Goal: Task Accomplishment & Management: Use online tool/utility

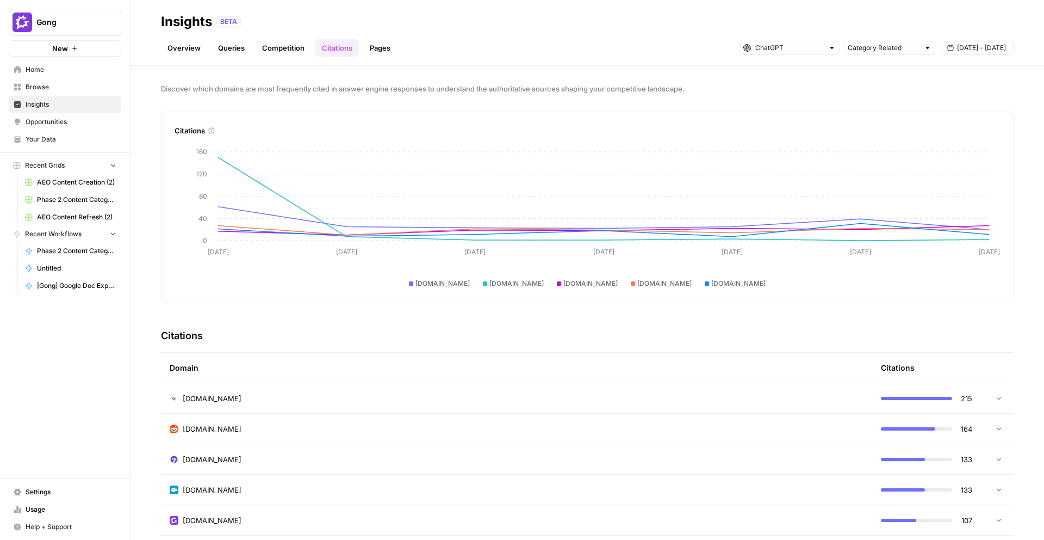
scroll to position [3, 0]
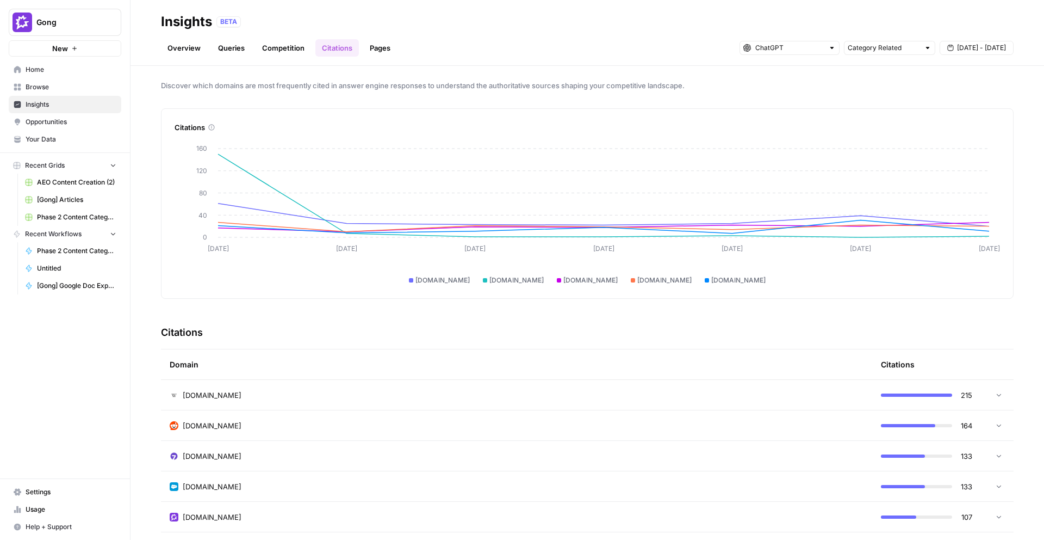
click at [250, 73] on div "Discover which domains are most frequently cited in answer engine responses to …" at bounding box center [588, 303] width 914 height 474
click at [77, 13] on button "Gong" at bounding box center [65, 22] width 113 height 27
click at [86, 382] on div "Gong New Home Browse Insights Opportunities Your Data Recent Grids AEO Content …" at bounding box center [65, 270] width 130 height 540
click at [69, 488] on span "Settings" at bounding box center [71, 492] width 91 height 10
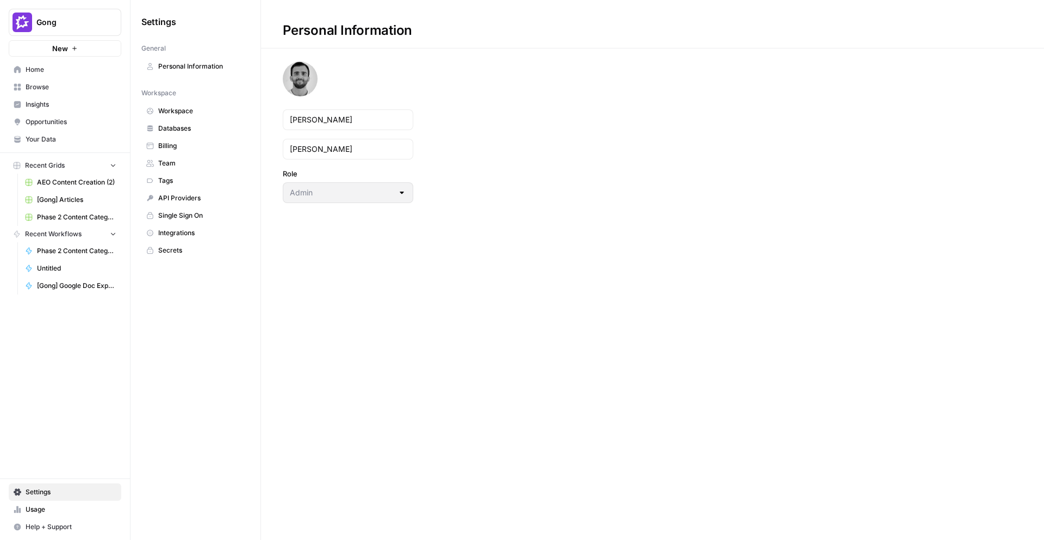
click at [187, 166] on span "Team" at bounding box center [201, 163] width 86 height 10
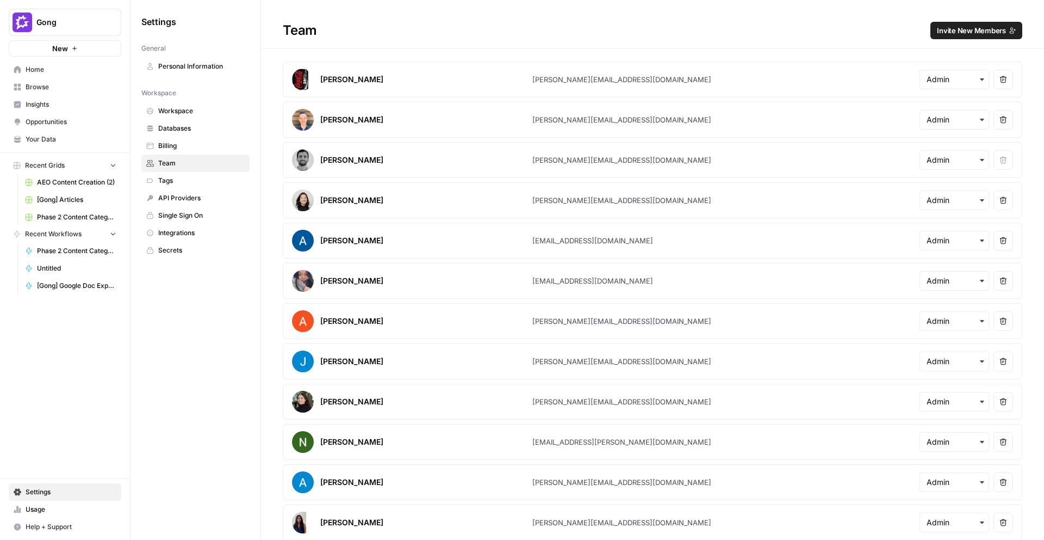
click at [965, 34] on span "Invite New Members" at bounding box center [971, 30] width 69 height 11
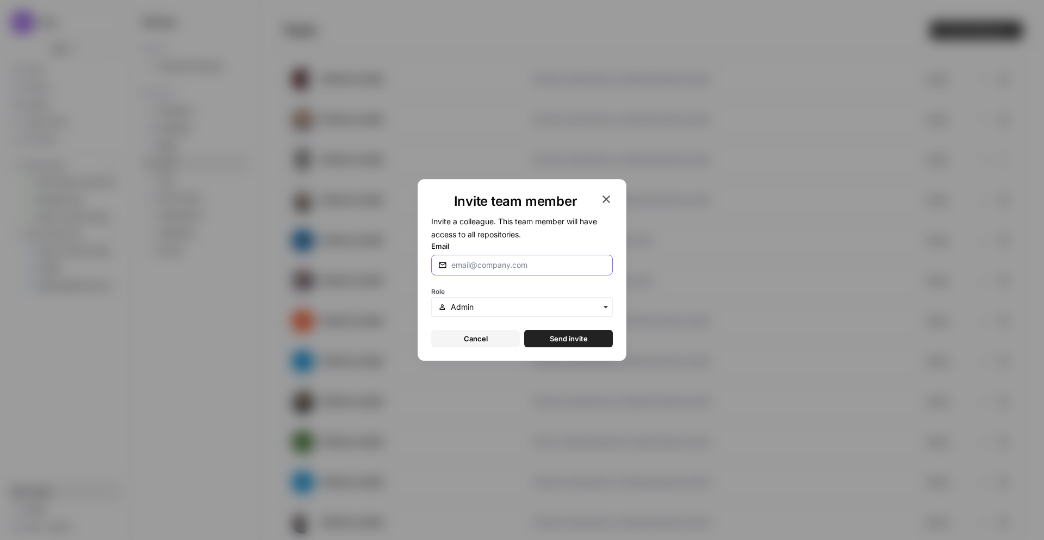
click at [510, 268] on input "Email" at bounding box center [528, 264] width 154 height 11
type input "[EMAIL_ADDRESS][DOMAIN_NAME]"
click at [552, 340] on span "Send invite" at bounding box center [569, 338] width 38 height 11
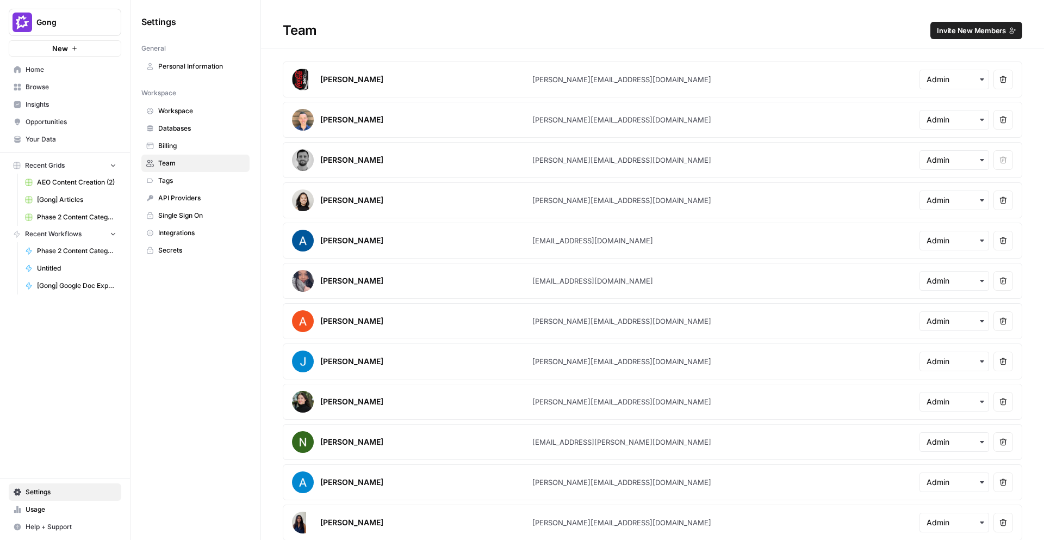
click at [63, 74] on span "Home" at bounding box center [71, 70] width 91 height 10
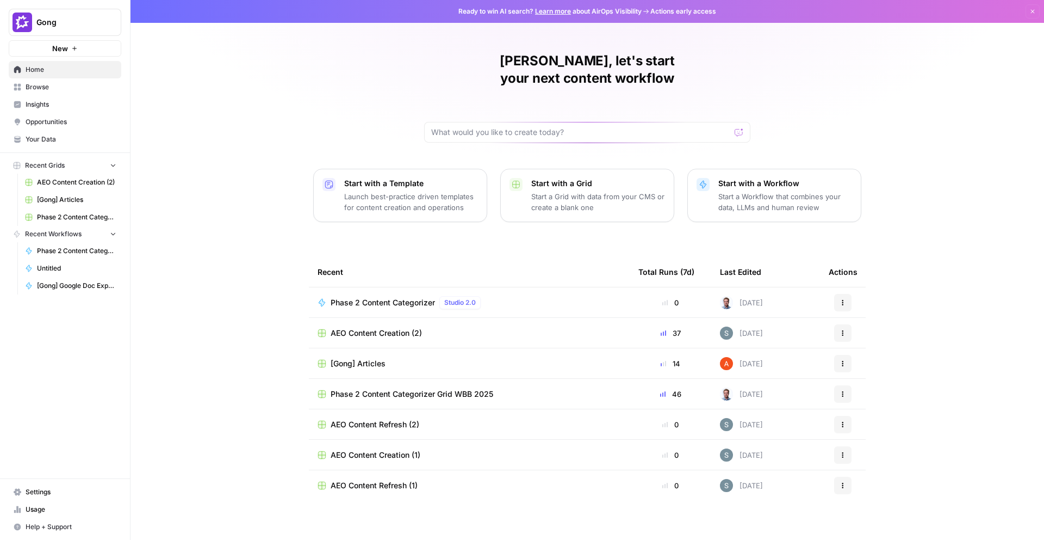
click at [65, 108] on span "Insights" at bounding box center [71, 105] width 91 height 10
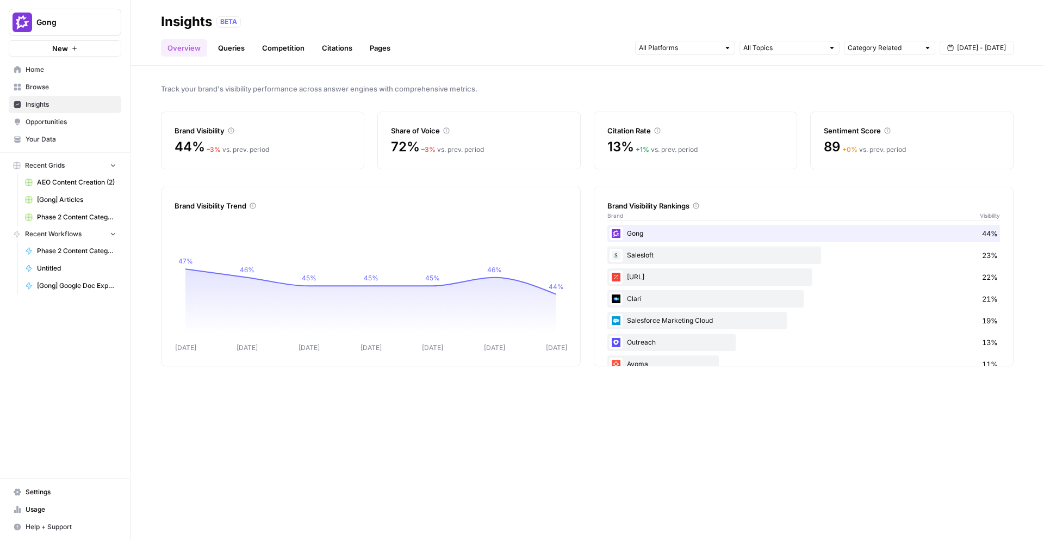
click at [725, 50] on div at bounding box center [728, 48] width 8 height 8
click at [240, 53] on link "Queries" at bounding box center [232, 47] width 40 height 17
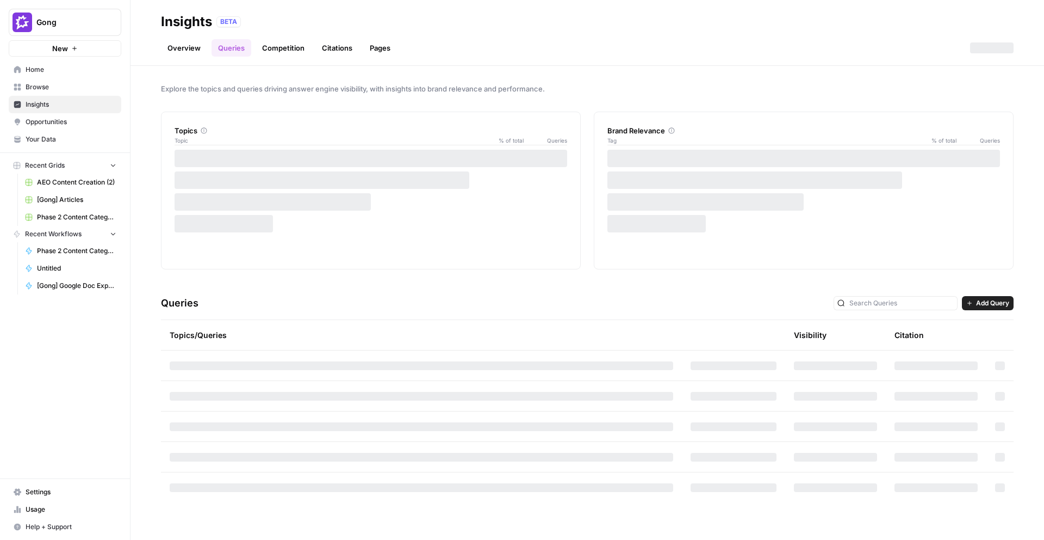
click at [261, 53] on link "Competition" at bounding box center [283, 47] width 55 height 17
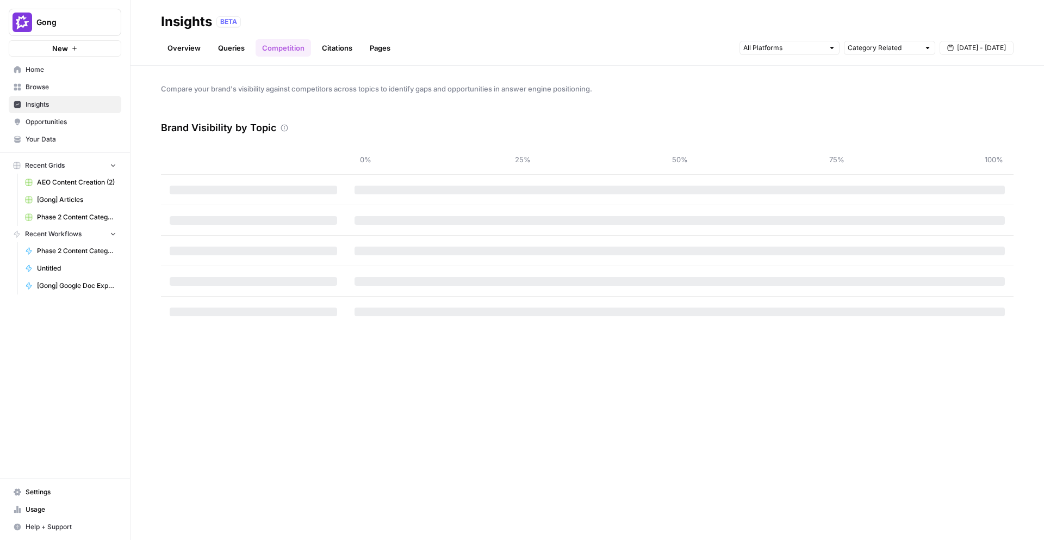
click at [333, 46] on link "Citations" at bounding box center [338, 47] width 44 height 17
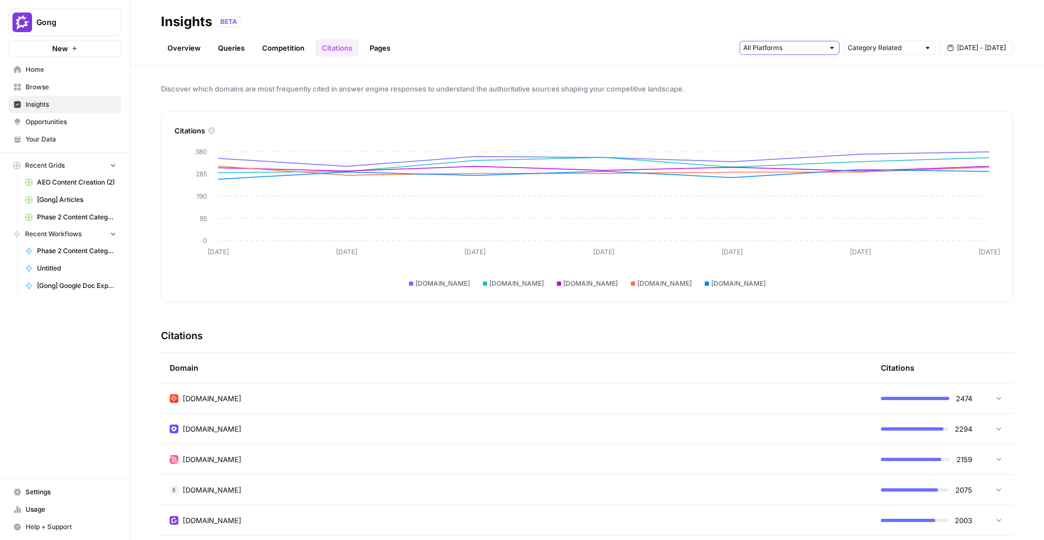
click at [774, 49] on input "text" at bounding box center [784, 47] width 81 height 11
click at [810, 75] on span "Gemini" at bounding box center [788, 71] width 55 height 11
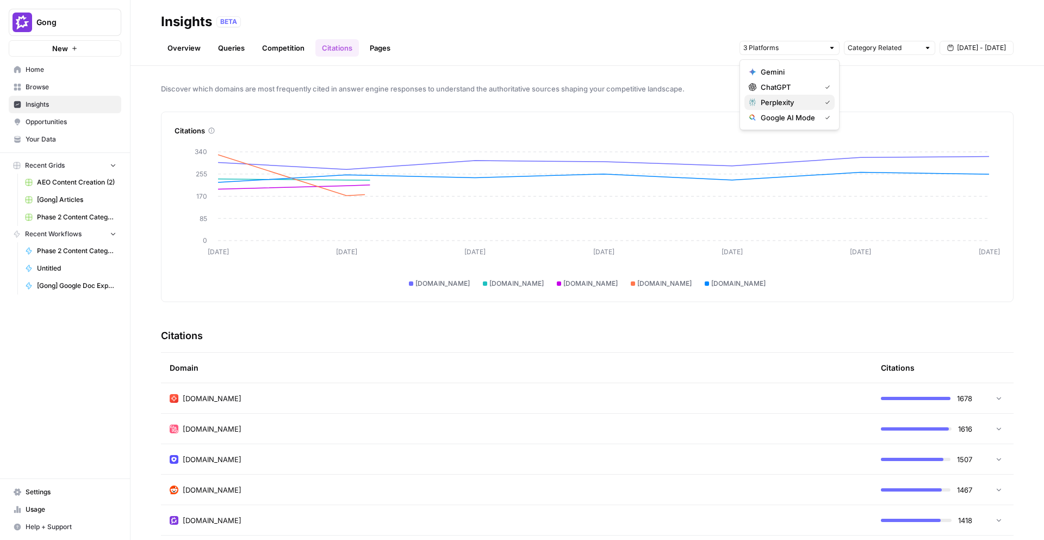
click at [812, 101] on span "Perplexity" at bounding box center [788, 102] width 55 height 11
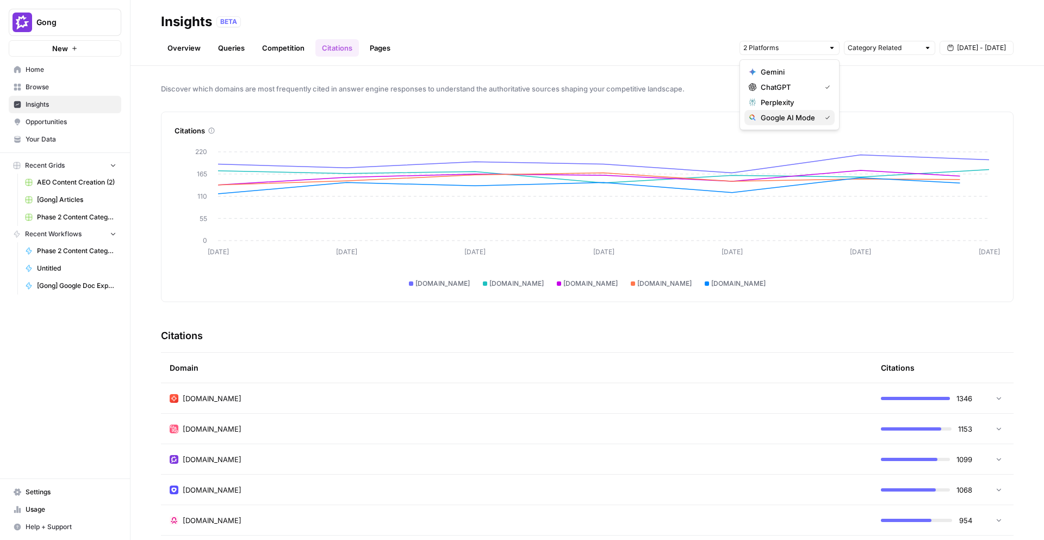
click at [812, 113] on span "Google AI Mode" at bounding box center [788, 117] width 55 height 11
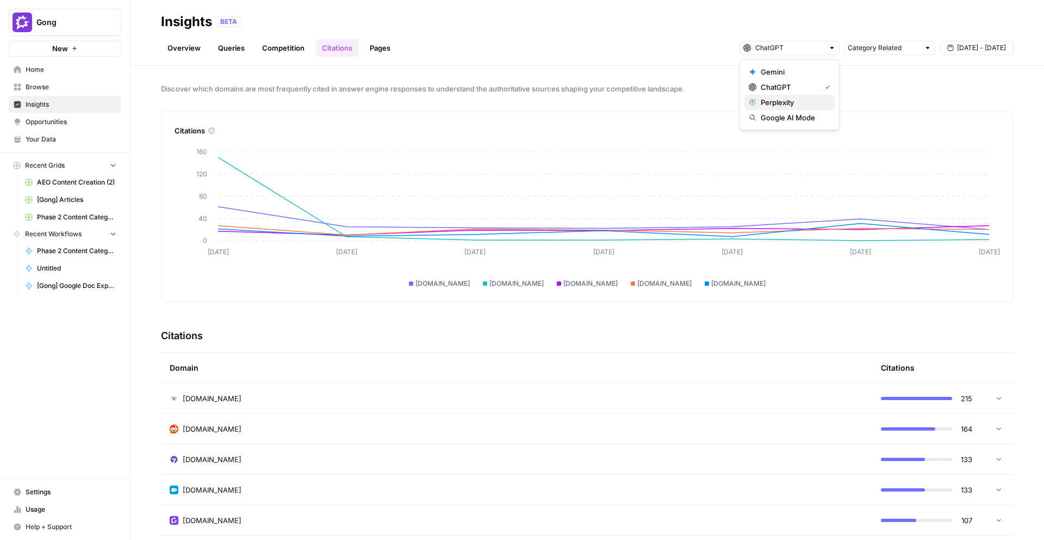
click at [786, 103] on span "Perplexity" at bounding box center [793, 102] width 65 height 11
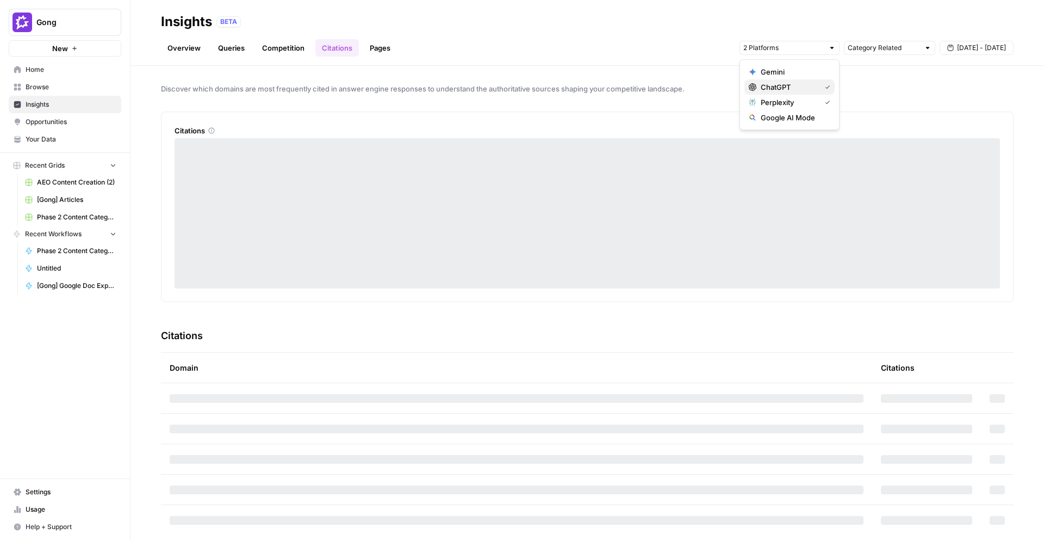
click at [798, 91] on span "ChatGPT" at bounding box center [788, 87] width 55 height 11
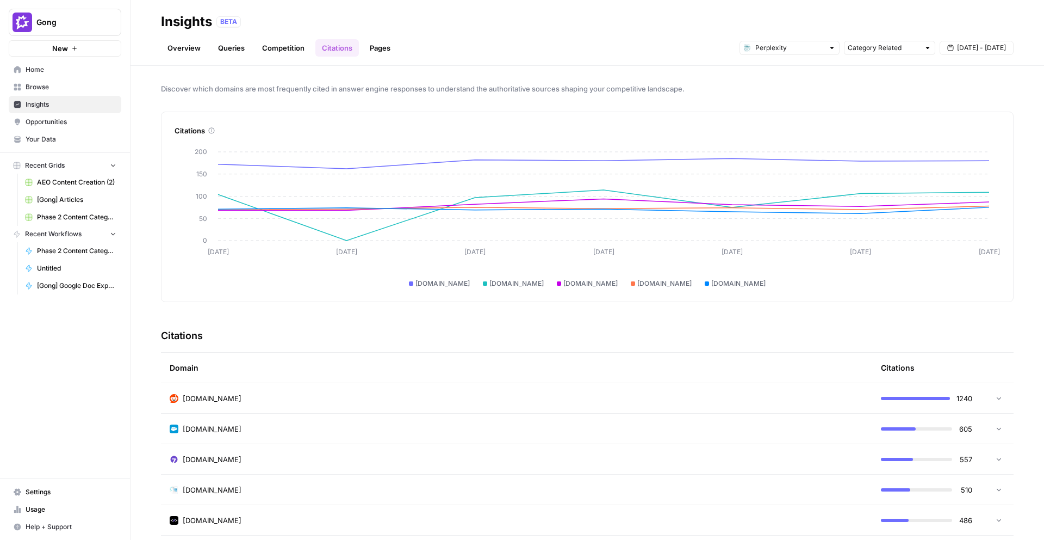
click at [478, 63] on header "Insights BETA Overview Queries Competition Citations Pages Category Related [DA…" at bounding box center [588, 33] width 914 height 66
click at [131, 78] on div "Discover which domains are most frequently cited in answer engine responses to …" at bounding box center [588, 303] width 914 height 474
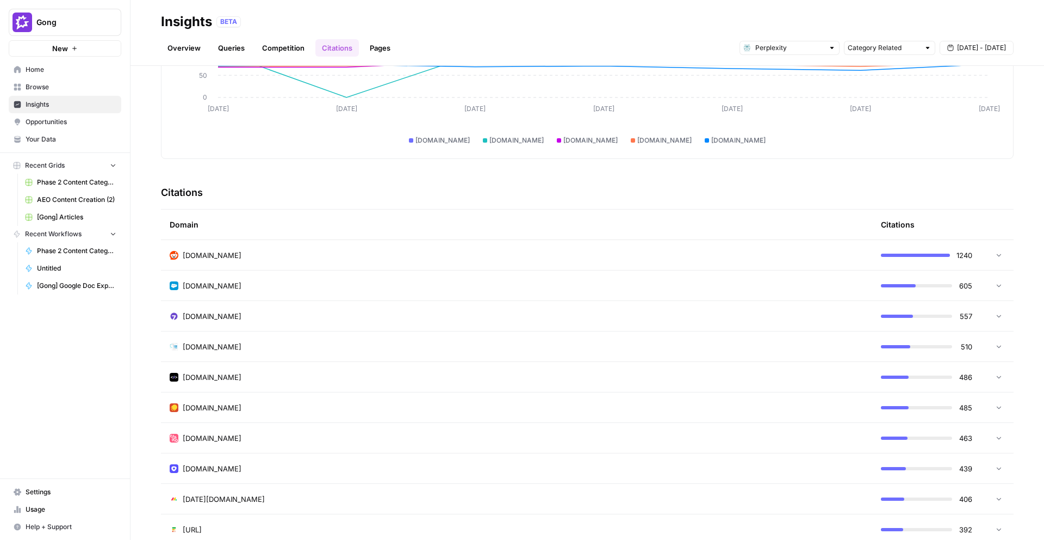
click at [178, 51] on link "Overview" at bounding box center [184, 47] width 46 height 17
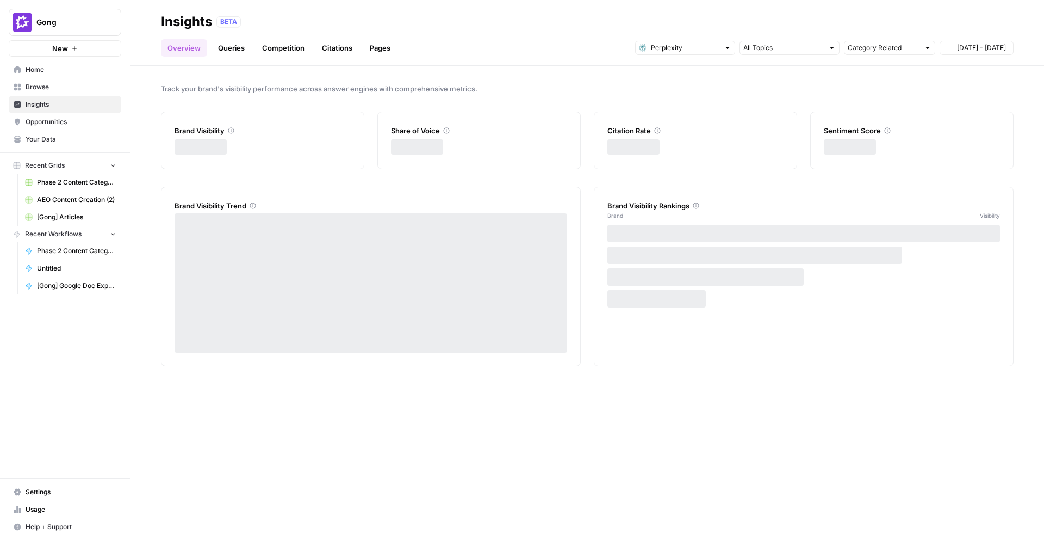
click at [222, 51] on link "Queries" at bounding box center [232, 47] width 40 height 17
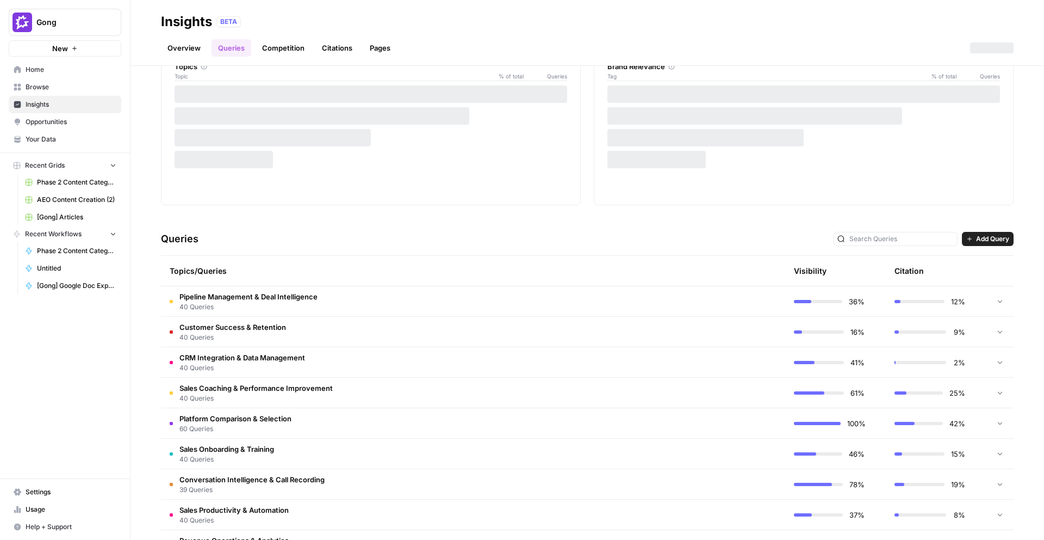
scroll to position [152, 0]
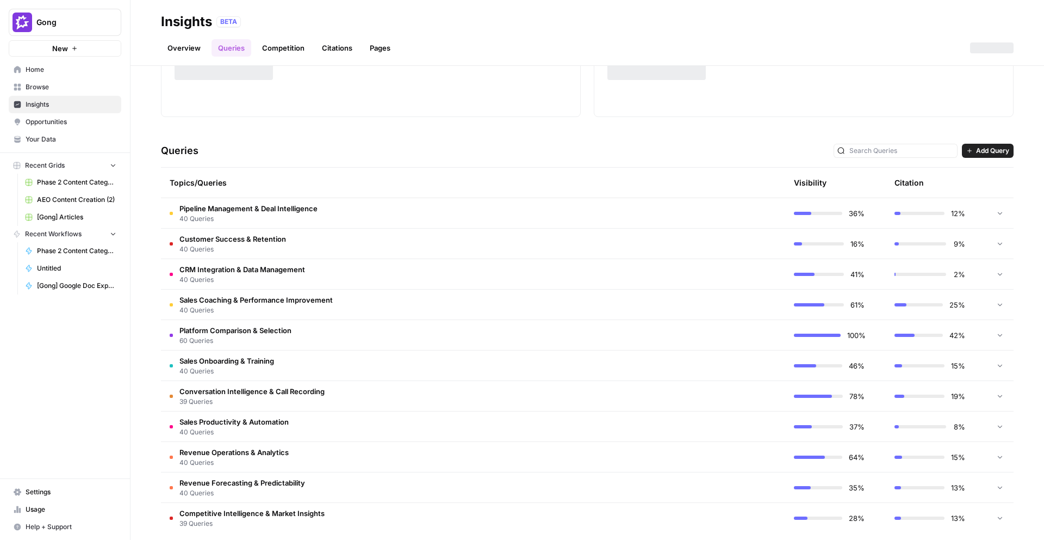
click at [432, 221] on td "Pipeline Management & Deal Intelligence 40 Queries" at bounding box center [421, 213] width 521 height 30
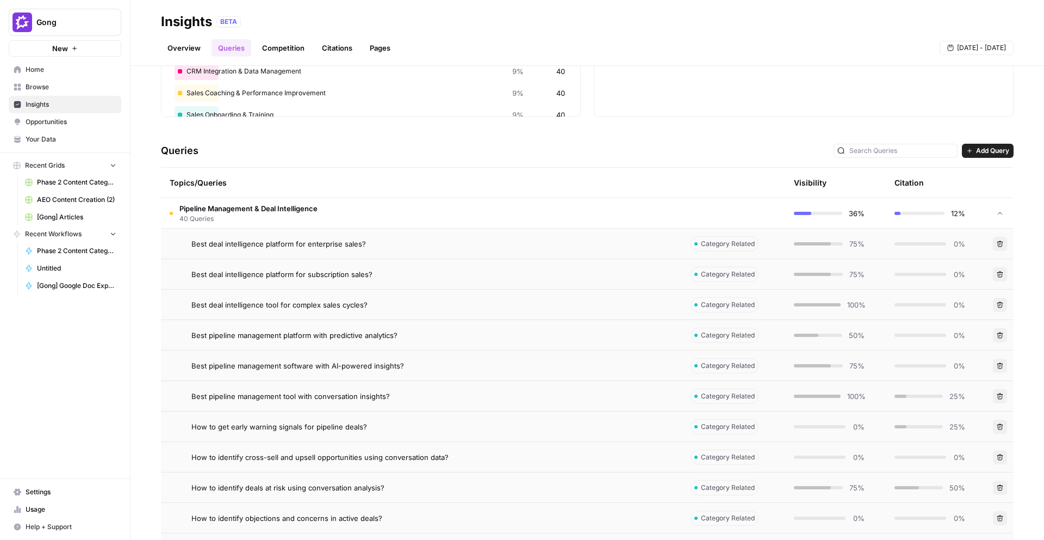
click at [531, 226] on td "Pipeline Management & Deal Intelligence 40 Queries" at bounding box center [421, 213] width 521 height 30
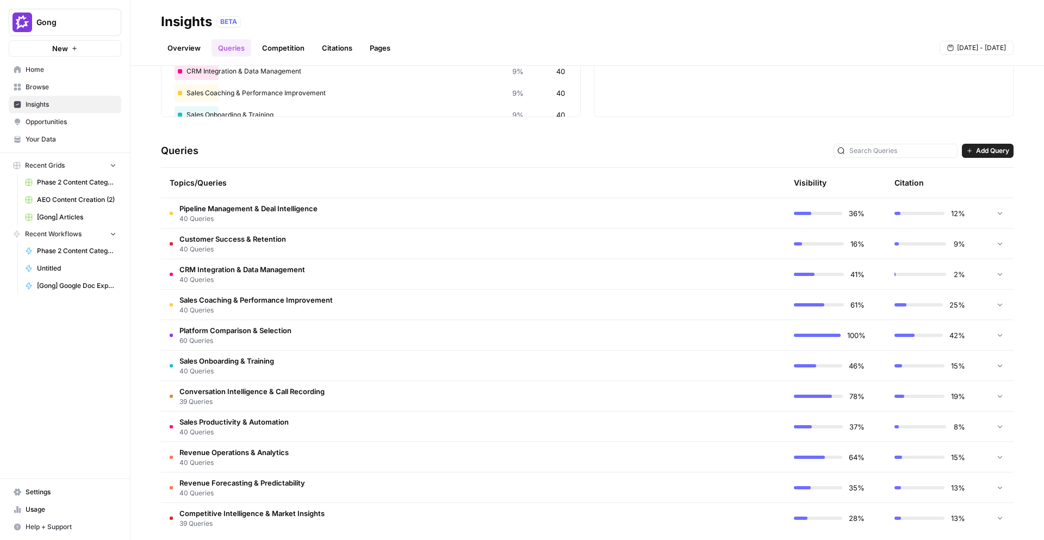
click at [1014, 150] on div "Explore the topics and queries driving answer engine visibility, with insights …" at bounding box center [588, 303] width 914 height 474
click at [998, 150] on span "Add Query" at bounding box center [992, 151] width 33 height 10
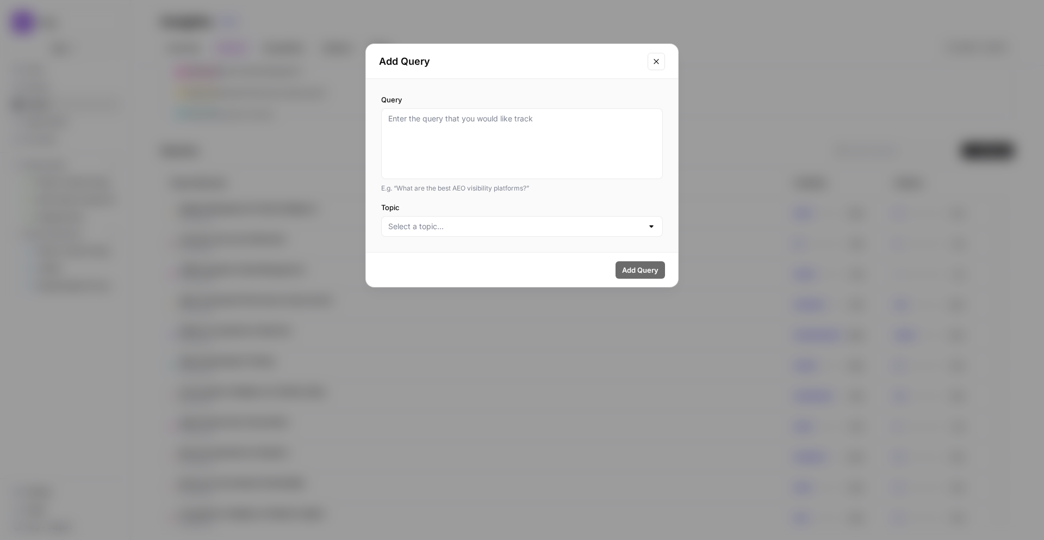
click at [531, 176] on div at bounding box center [522, 143] width 282 height 71
click at [513, 225] on input "Topic" at bounding box center [515, 226] width 255 height 11
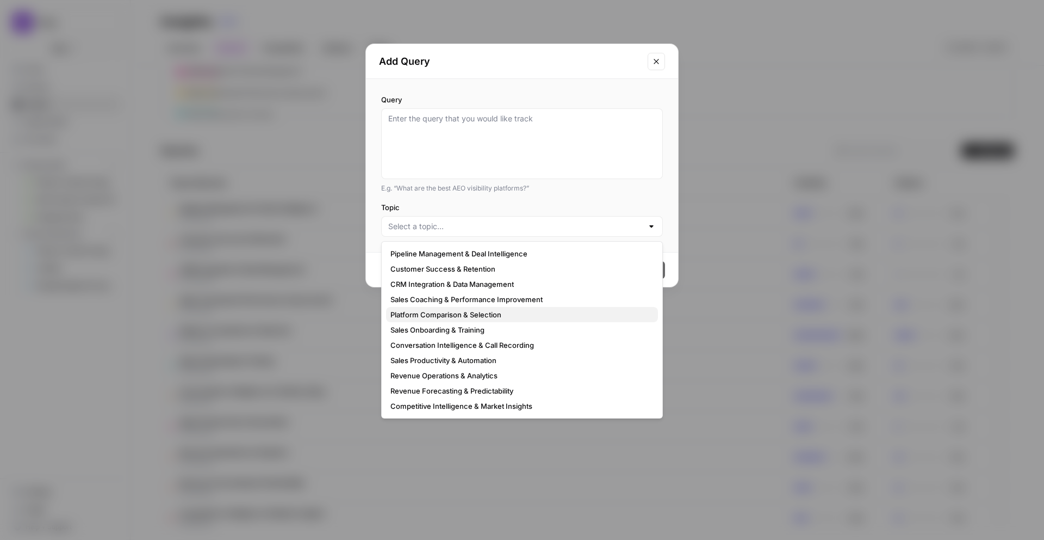
click at [499, 321] on button "Platform Comparison & Selection" at bounding box center [522, 314] width 272 height 15
type input "Platform Comparison & Selection"
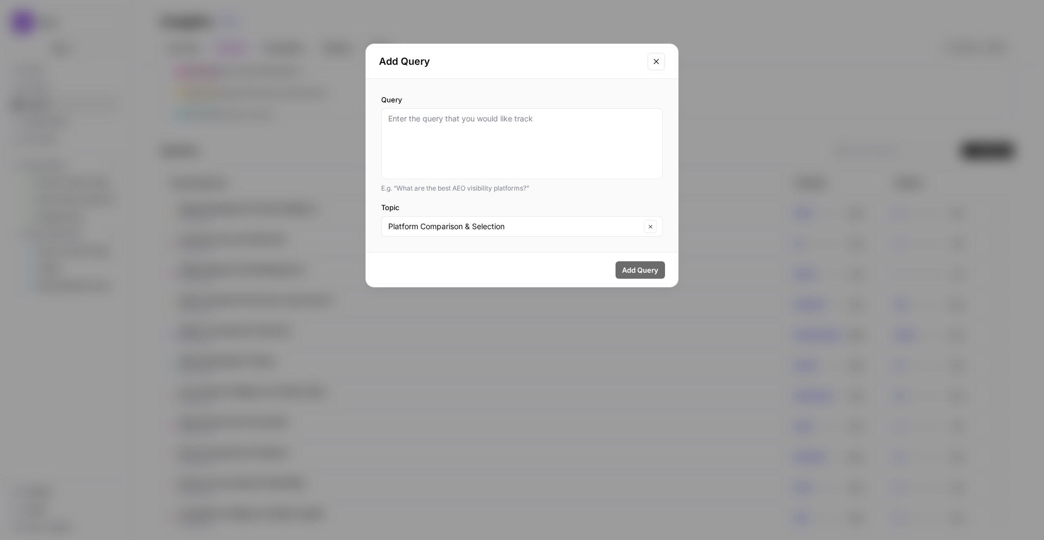
click at [654, 69] on button "Close modal" at bounding box center [656, 61] width 17 height 17
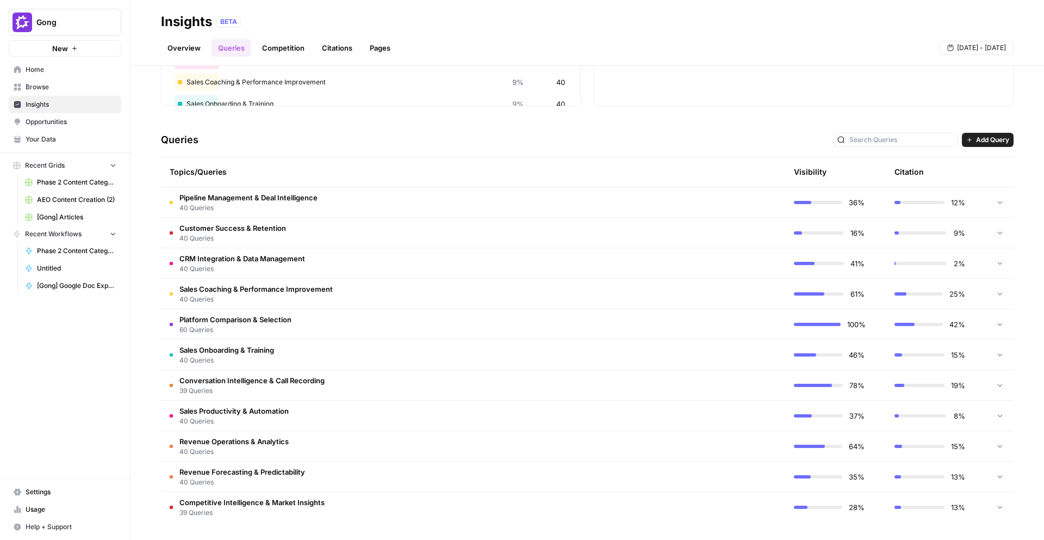
scroll to position [163, 0]
click at [716, 208] on td at bounding box center [733, 202] width 103 height 30
